Goal: Information Seeking & Learning: Learn about a topic

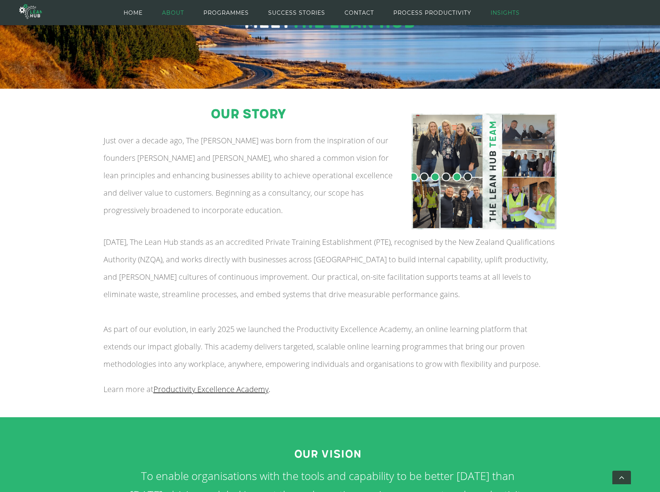
scroll to position [36, 0]
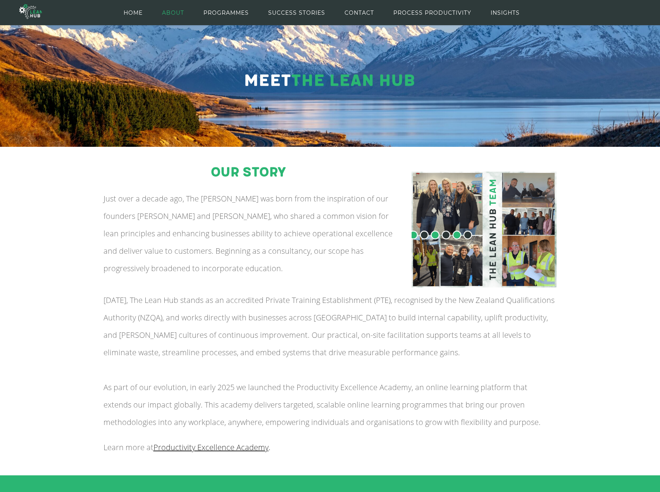
click at [458, 205] on img at bounding box center [483, 230] width 145 height 116
click at [521, 196] on img at bounding box center [483, 230] width 145 height 116
click at [545, 231] on img at bounding box center [483, 230] width 145 height 116
click at [529, 268] on img at bounding box center [483, 230] width 145 height 116
click at [413, 249] on img at bounding box center [483, 230] width 145 height 116
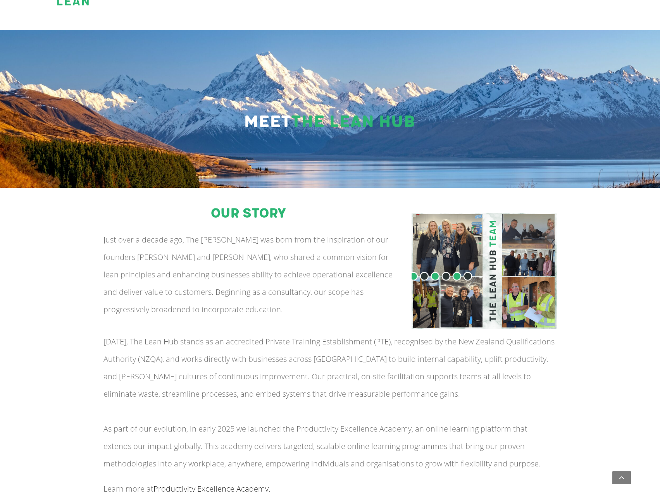
scroll to position [0, 0]
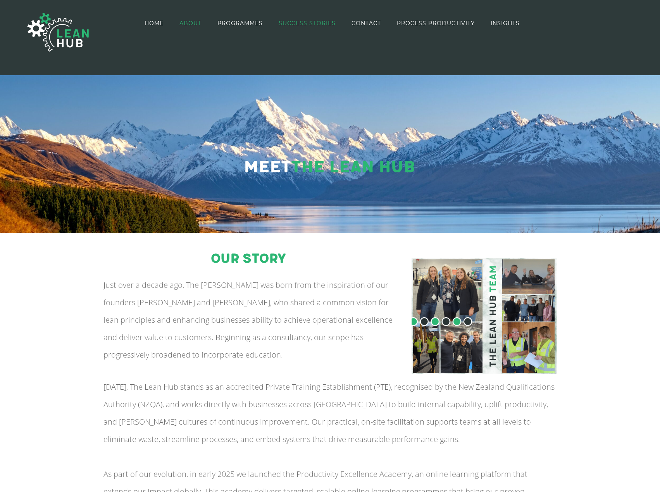
click at [321, 19] on link "SUCCESS STORIES" at bounding box center [306, 23] width 57 height 45
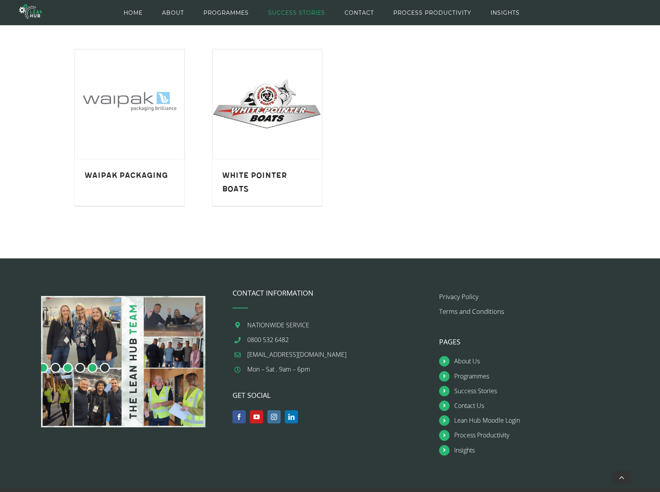
scroll to position [776, 0]
